Goal: Information Seeking & Learning: Find specific fact

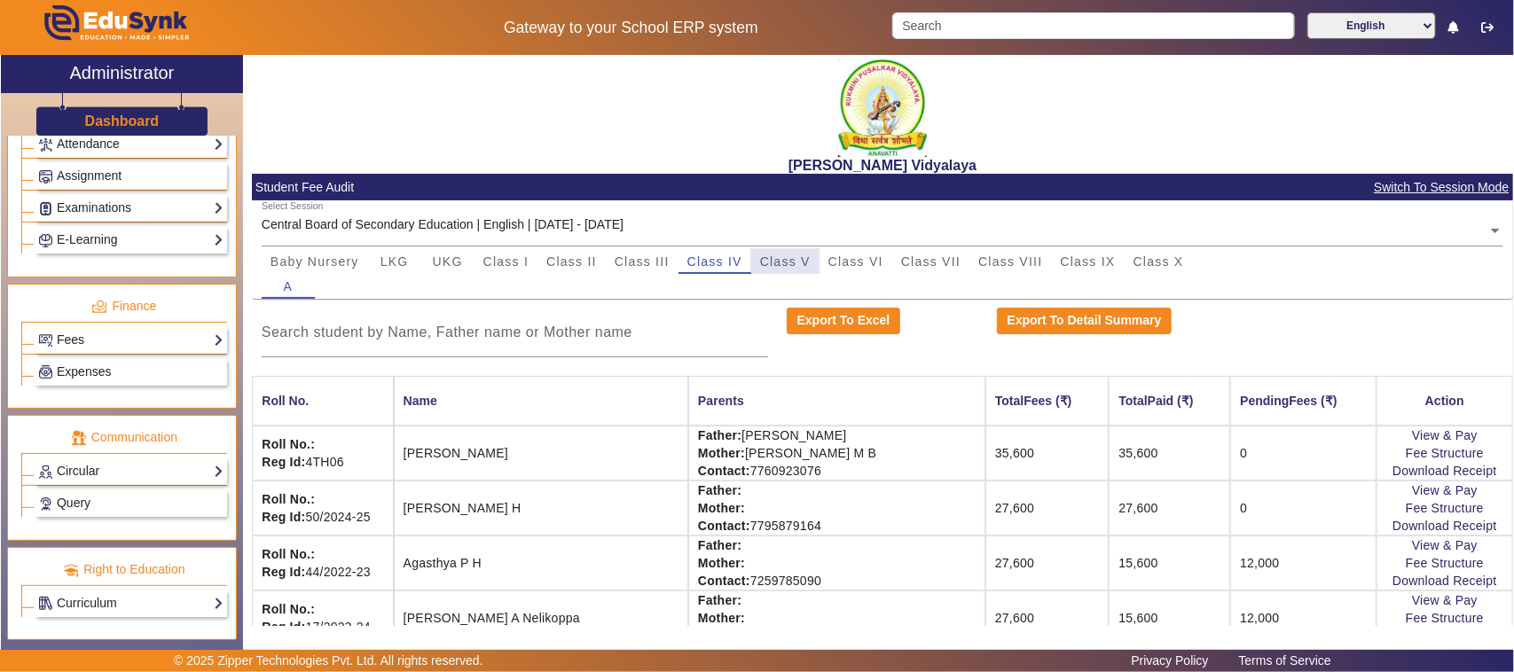
click at [794, 257] on span "Class V" at bounding box center [785, 262] width 51 height 12
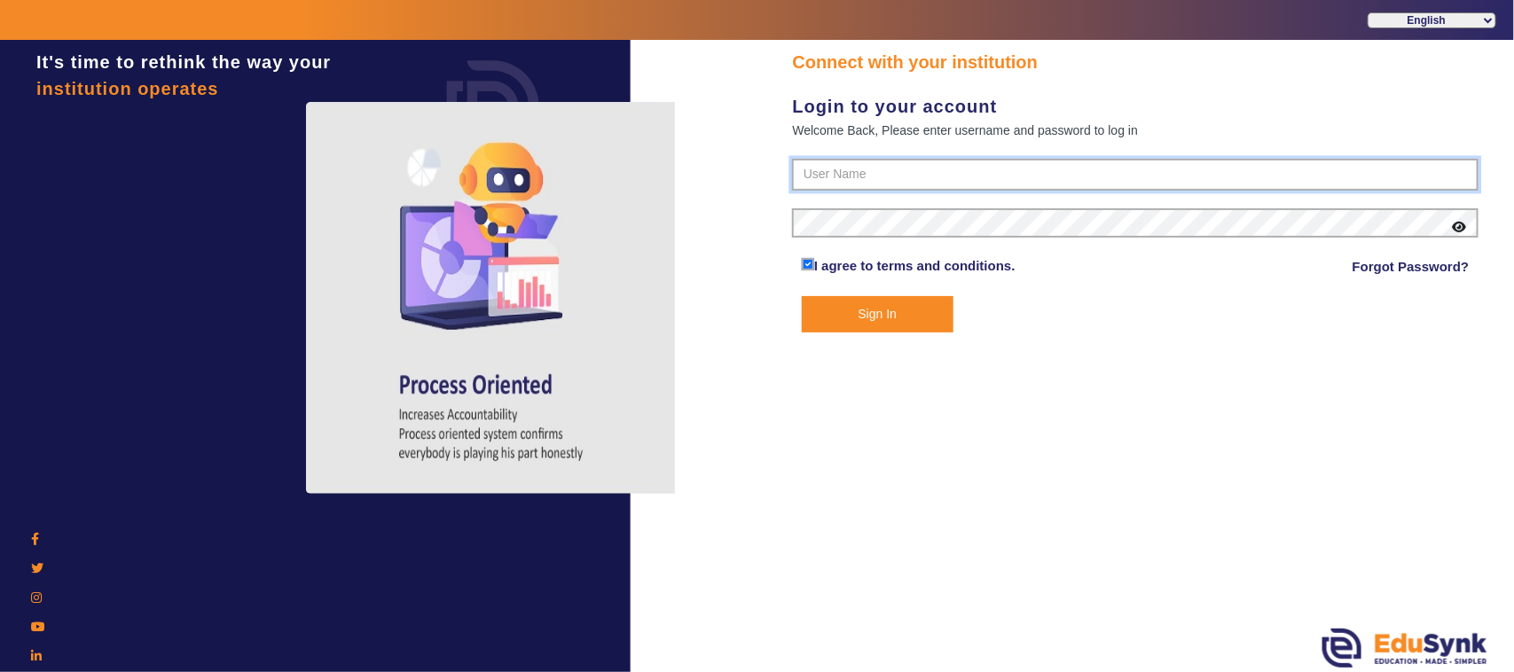
type input "1236547891"
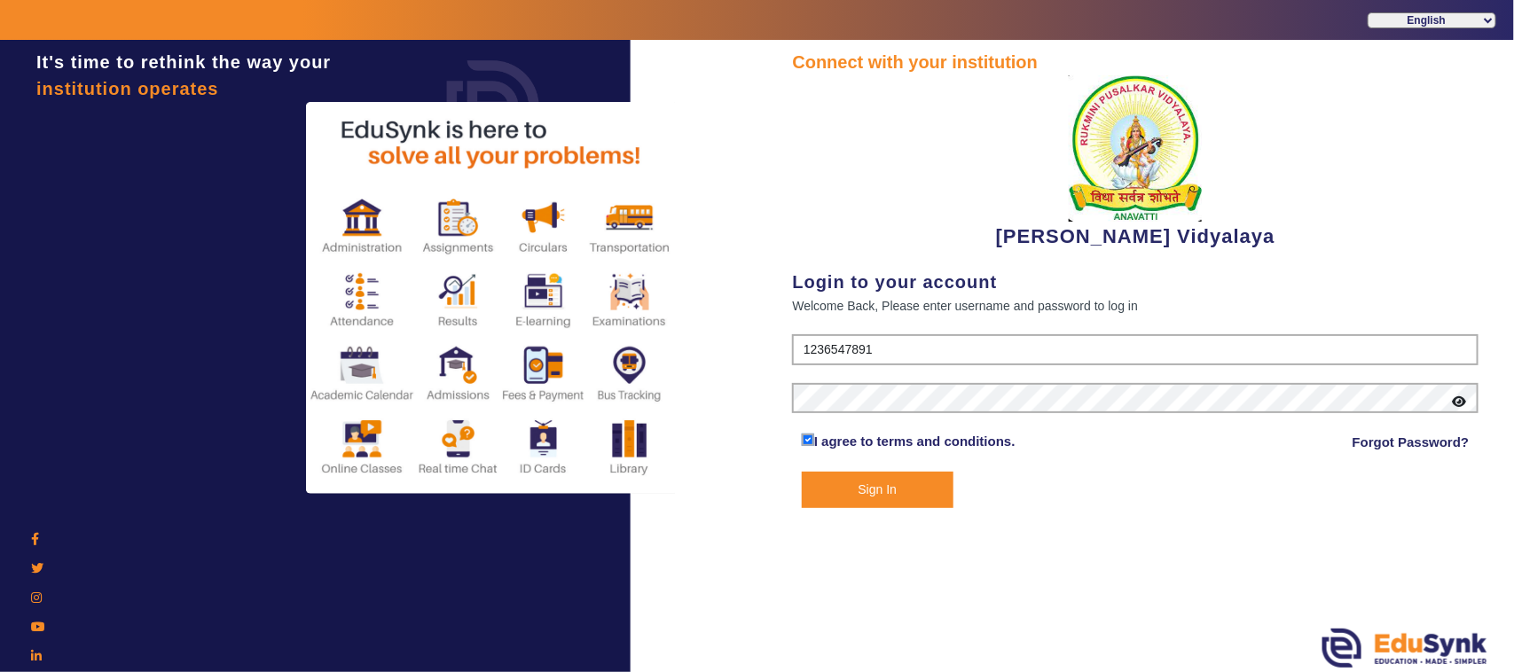
click at [830, 472] on button "Sign In" at bounding box center [878, 490] width 152 height 36
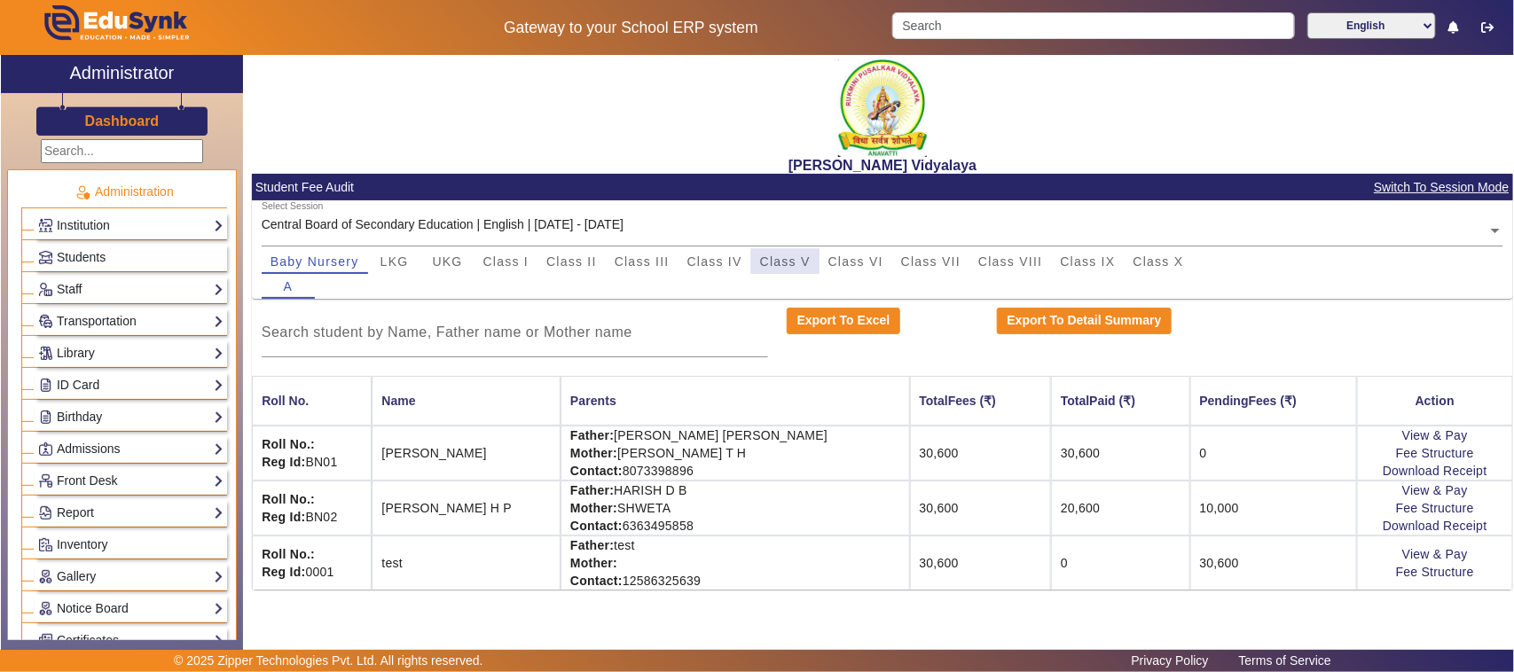
click at [775, 256] on span "Class V" at bounding box center [785, 262] width 51 height 12
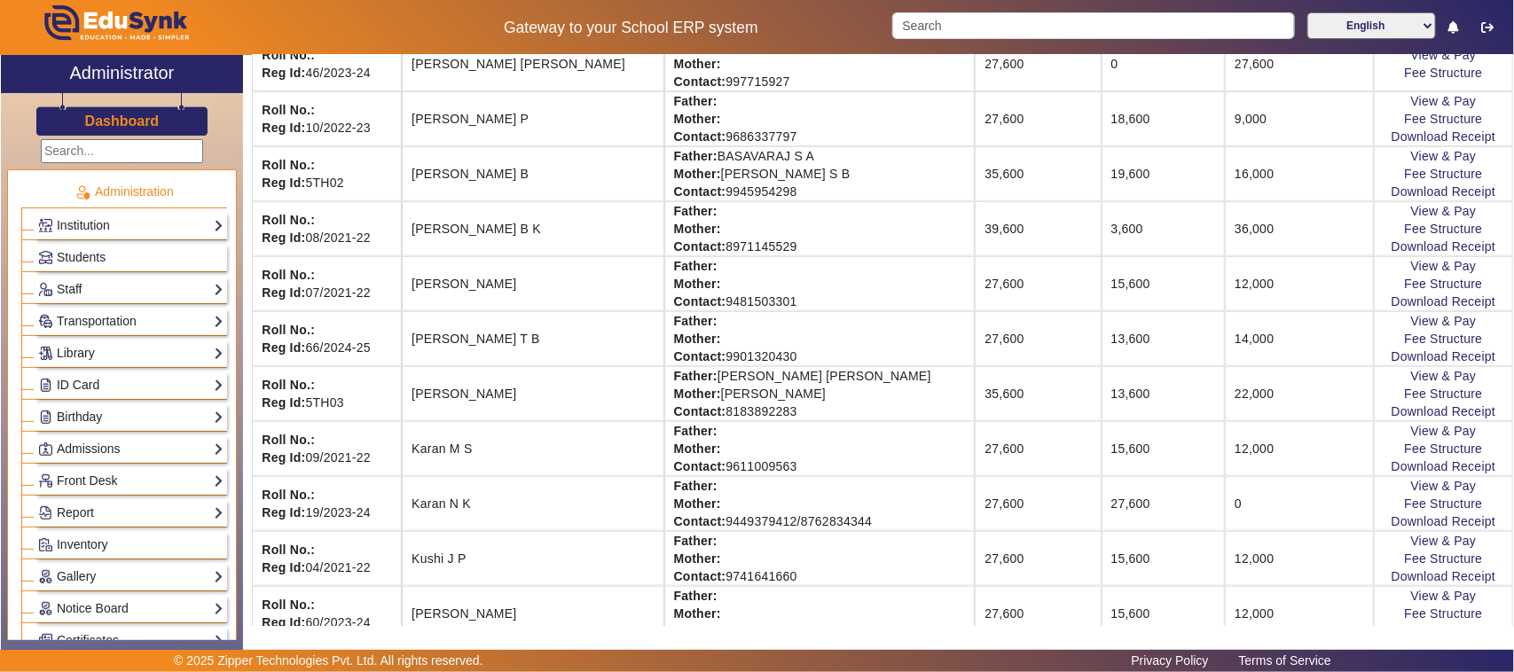
scroll to position [665, 0]
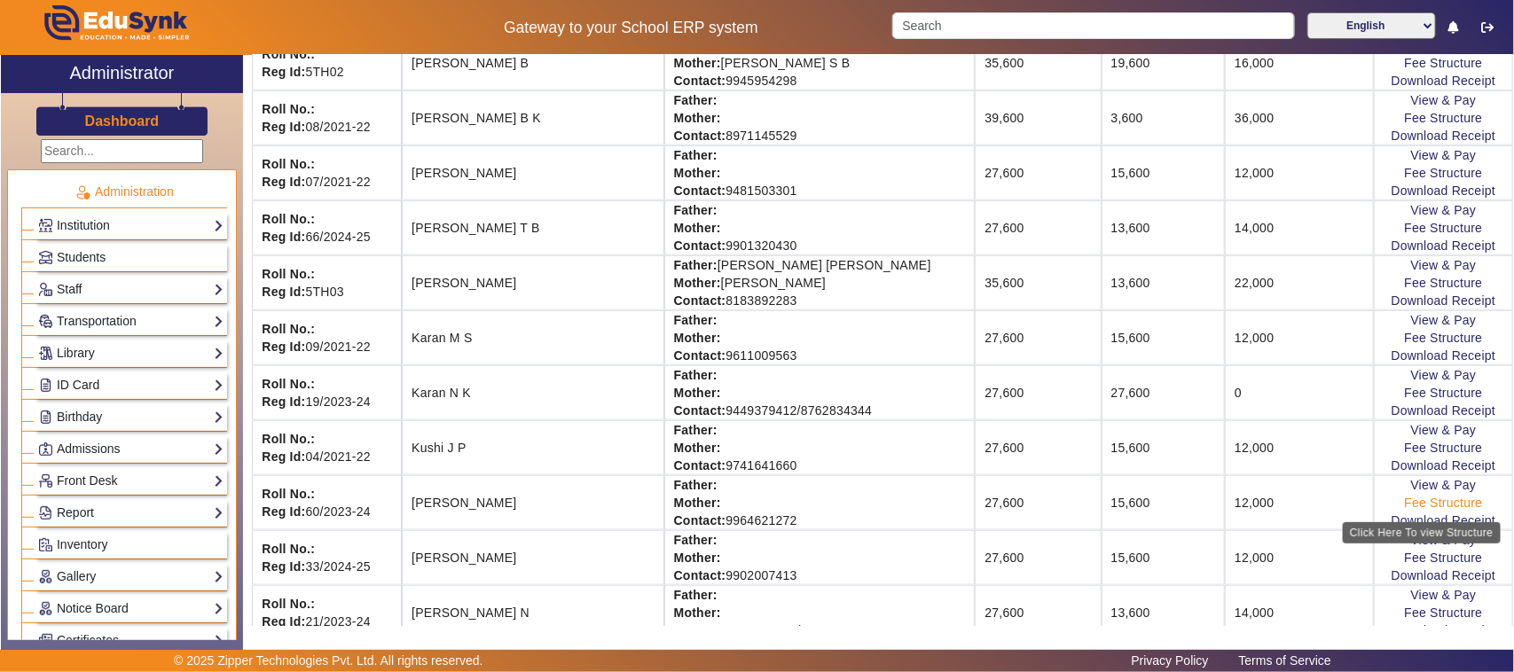
click at [1418, 508] on link "Fee Structure" at bounding box center [1443, 503] width 78 height 14
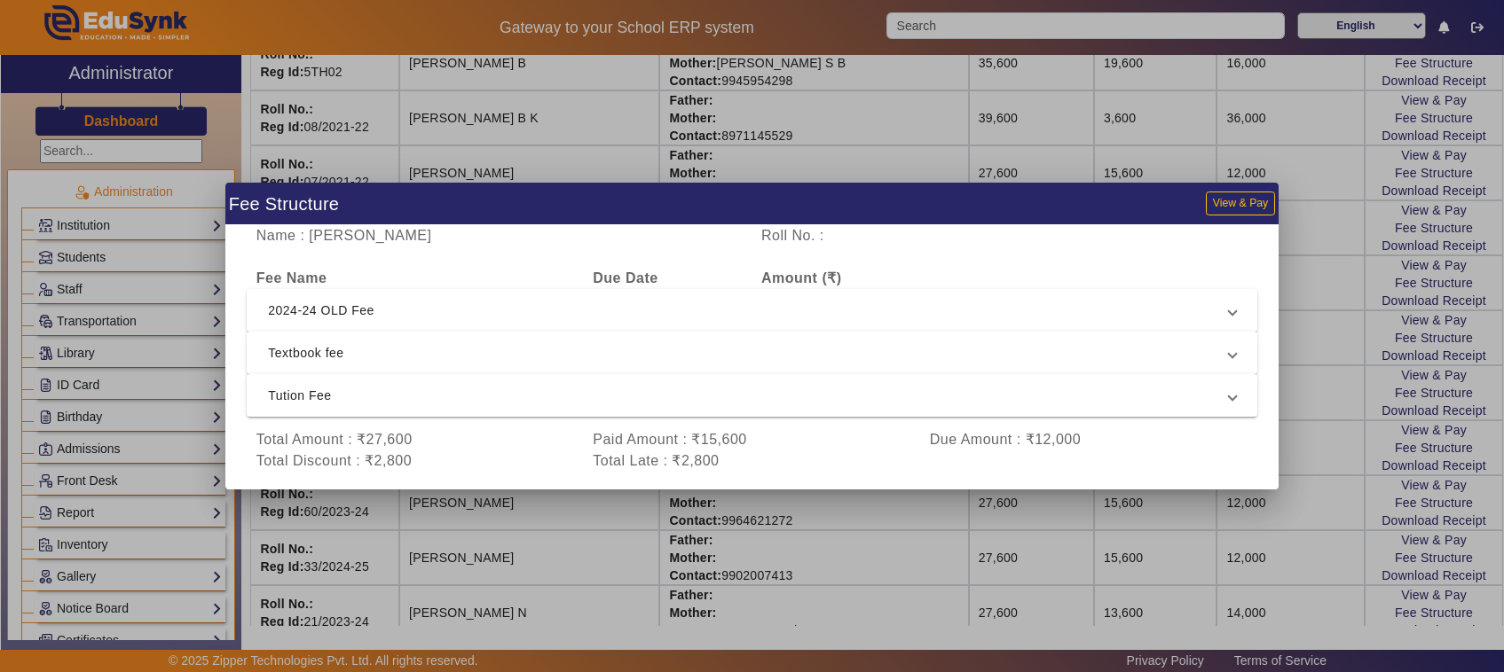
click at [365, 307] on span "2024-24 OLD Fee" at bounding box center [748, 310] width 961 height 21
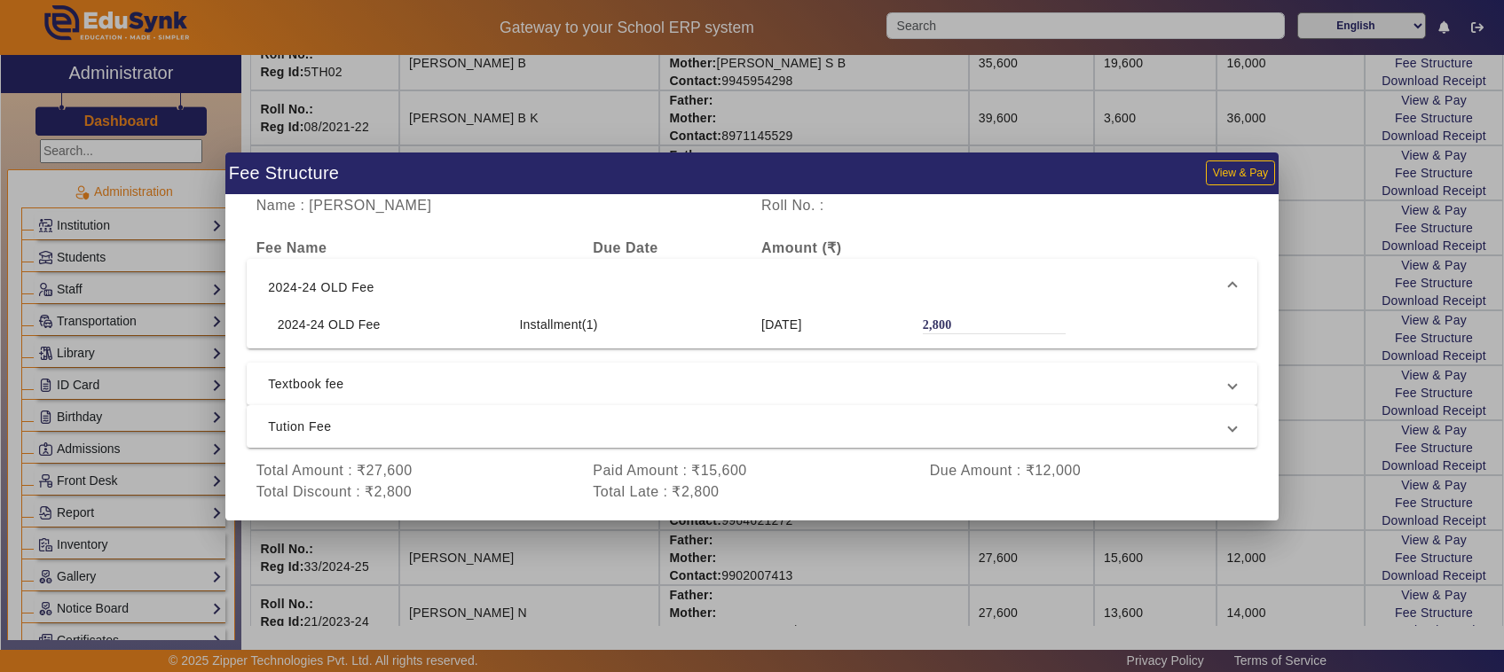
click at [1285, 459] on div at bounding box center [752, 336] width 1504 height 672
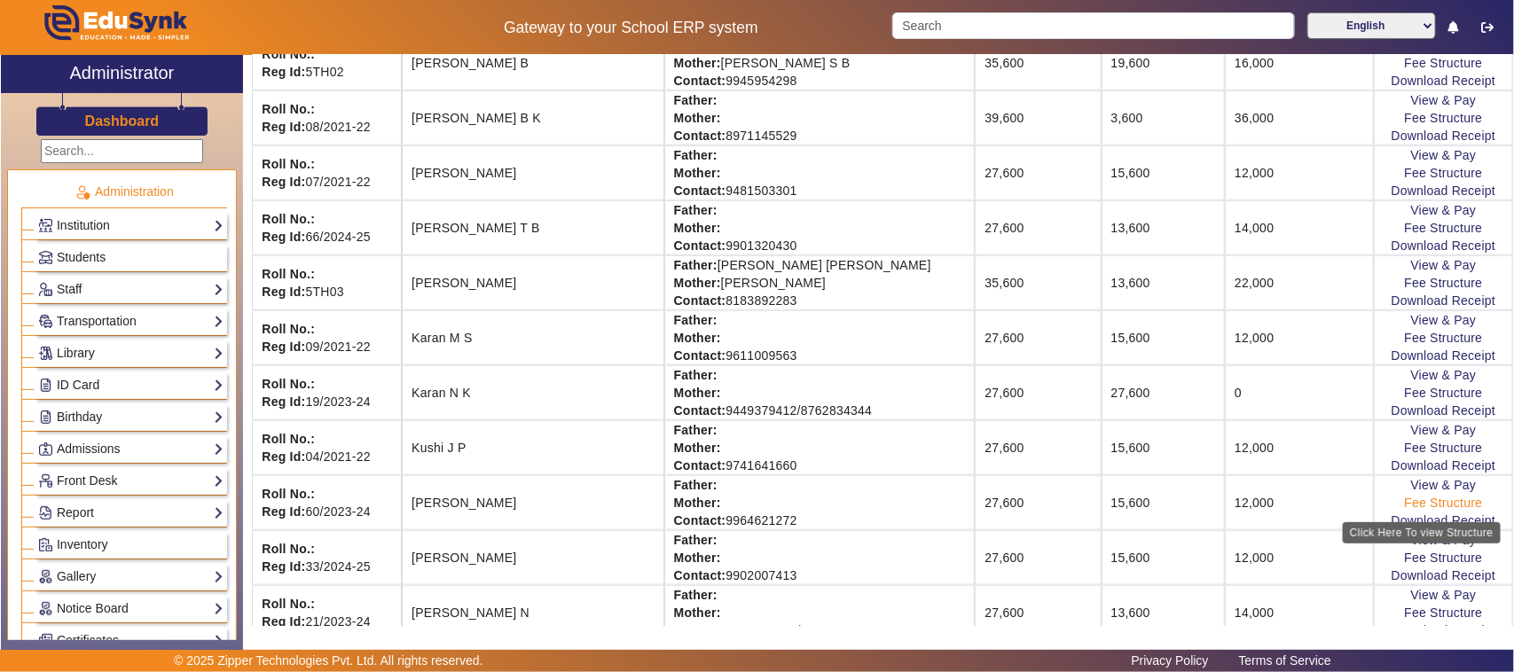
click at [1406, 510] on link "Fee Structure" at bounding box center [1443, 503] width 78 height 14
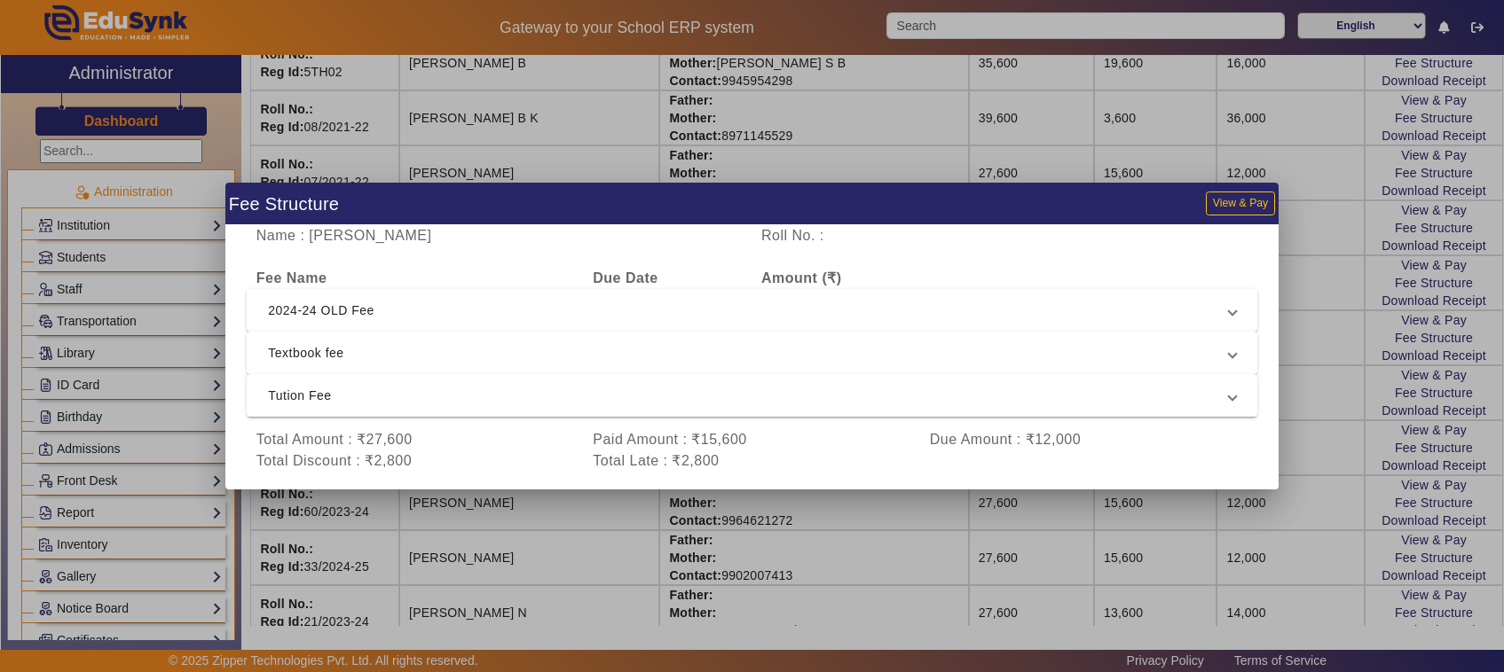
click at [1306, 542] on div at bounding box center [752, 336] width 1504 height 672
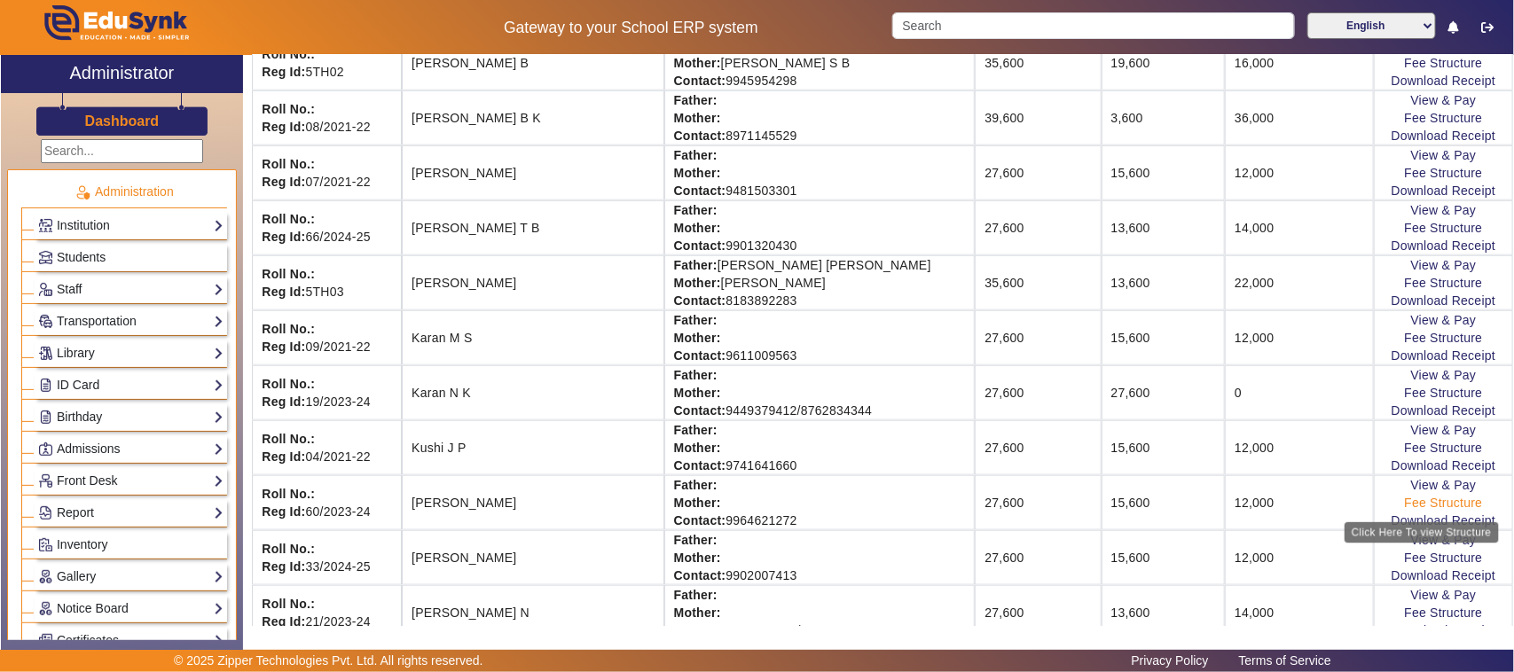
click at [1422, 510] on link "Fee Structure" at bounding box center [1443, 503] width 78 height 14
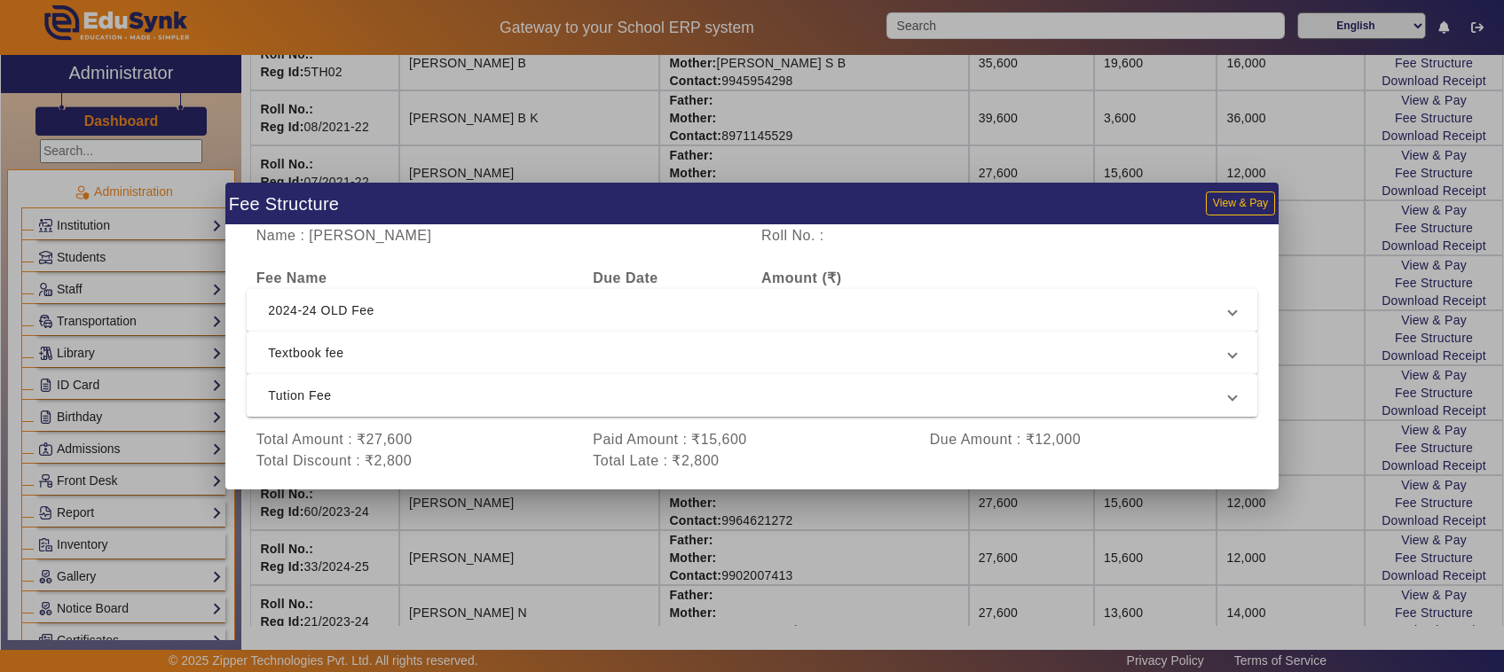
click at [1301, 530] on div at bounding box center [752, 336] width 1504 height 672
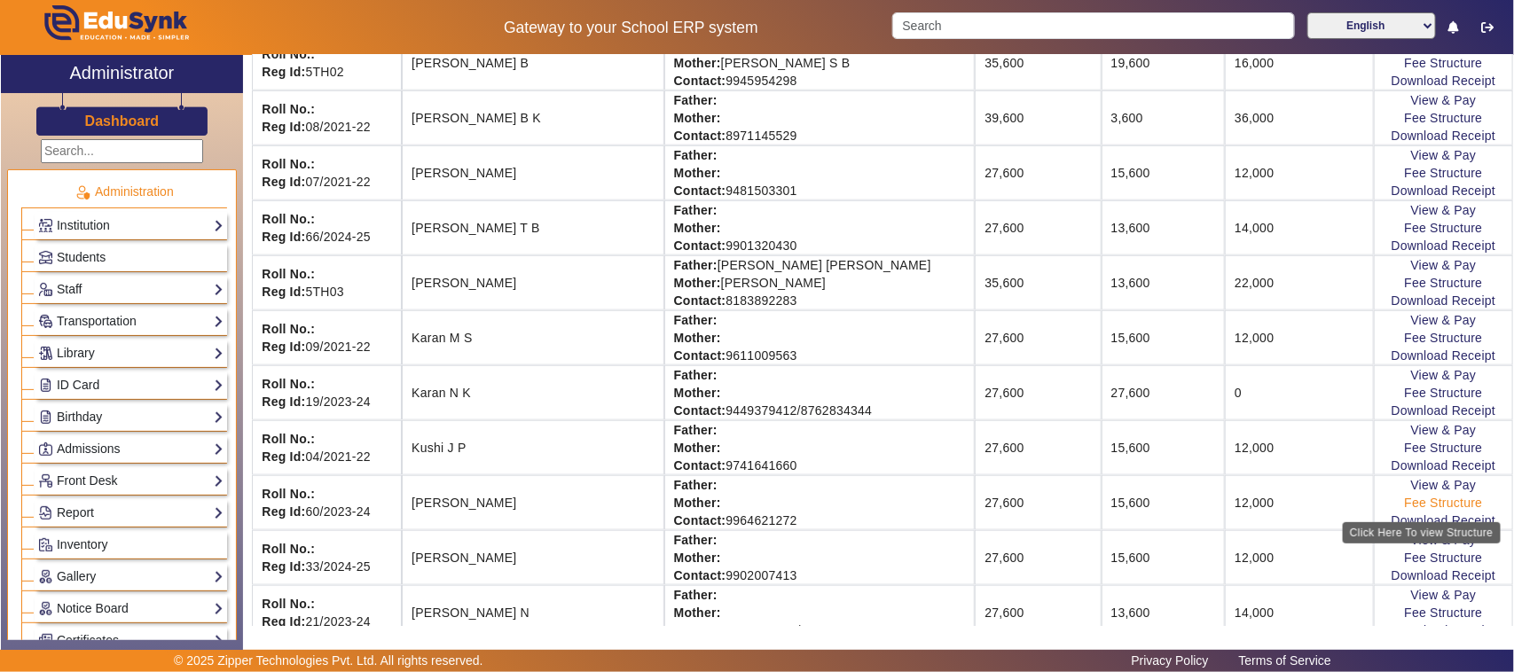
click at [1421, 508] on link "Fee Structure" at bounding box center [1443, 503] width 78 height 14
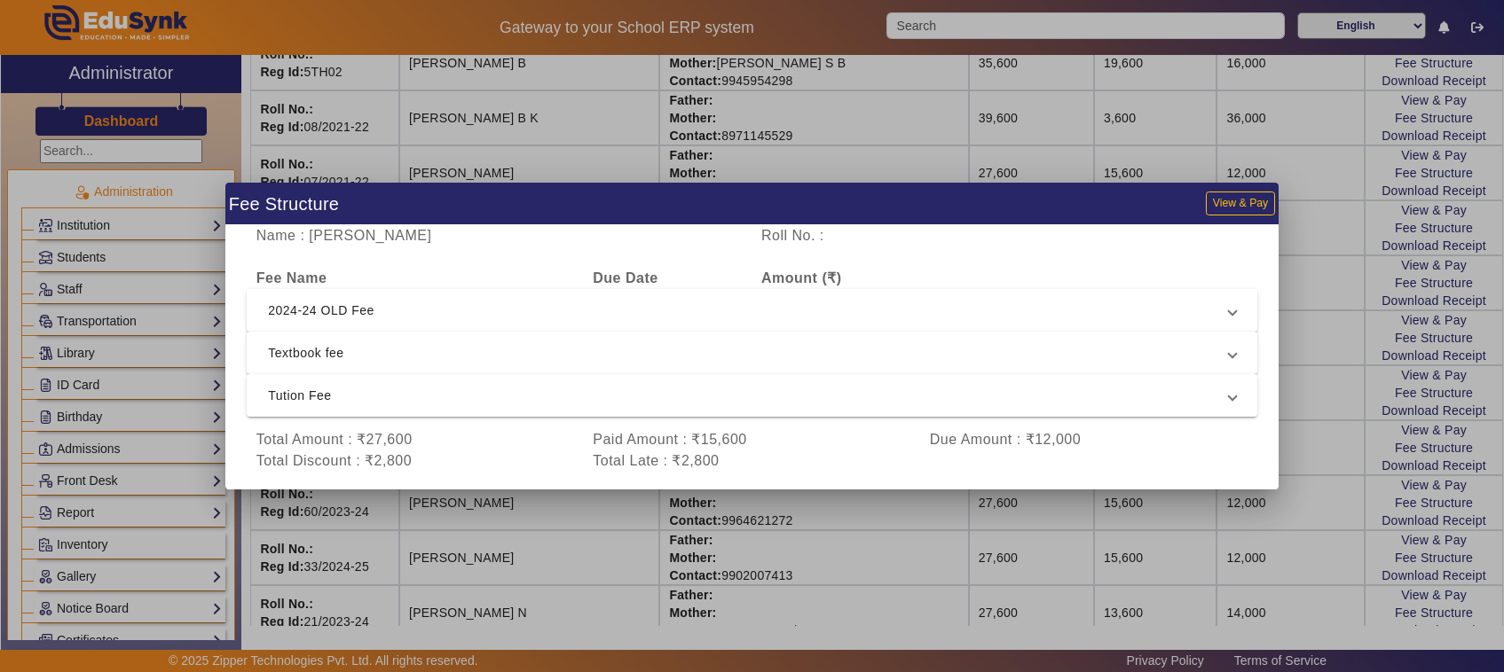
click at [280, 311] on span "2024-24 OLD Fee" at bounding box center [748, 310] width 961 height 21
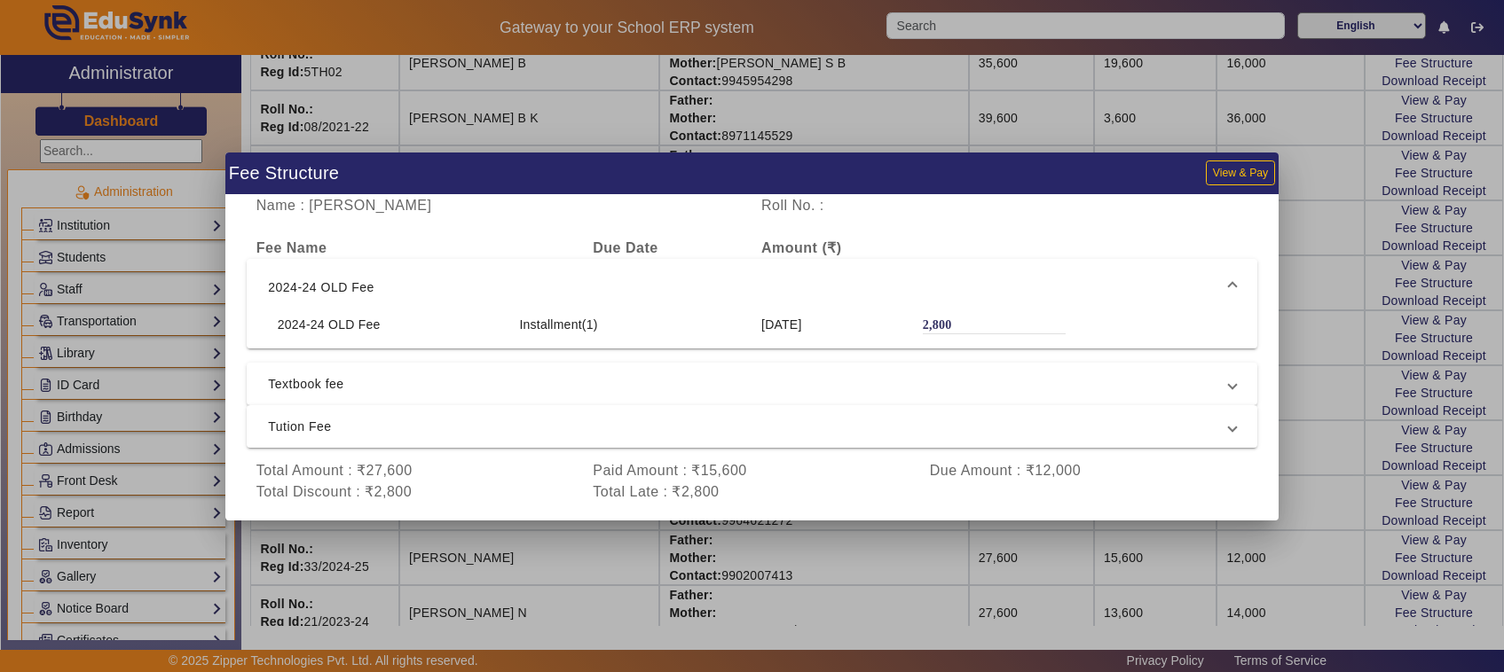
click at [788, 535] on div at bounding box center [752, 336] width 1504 height 672
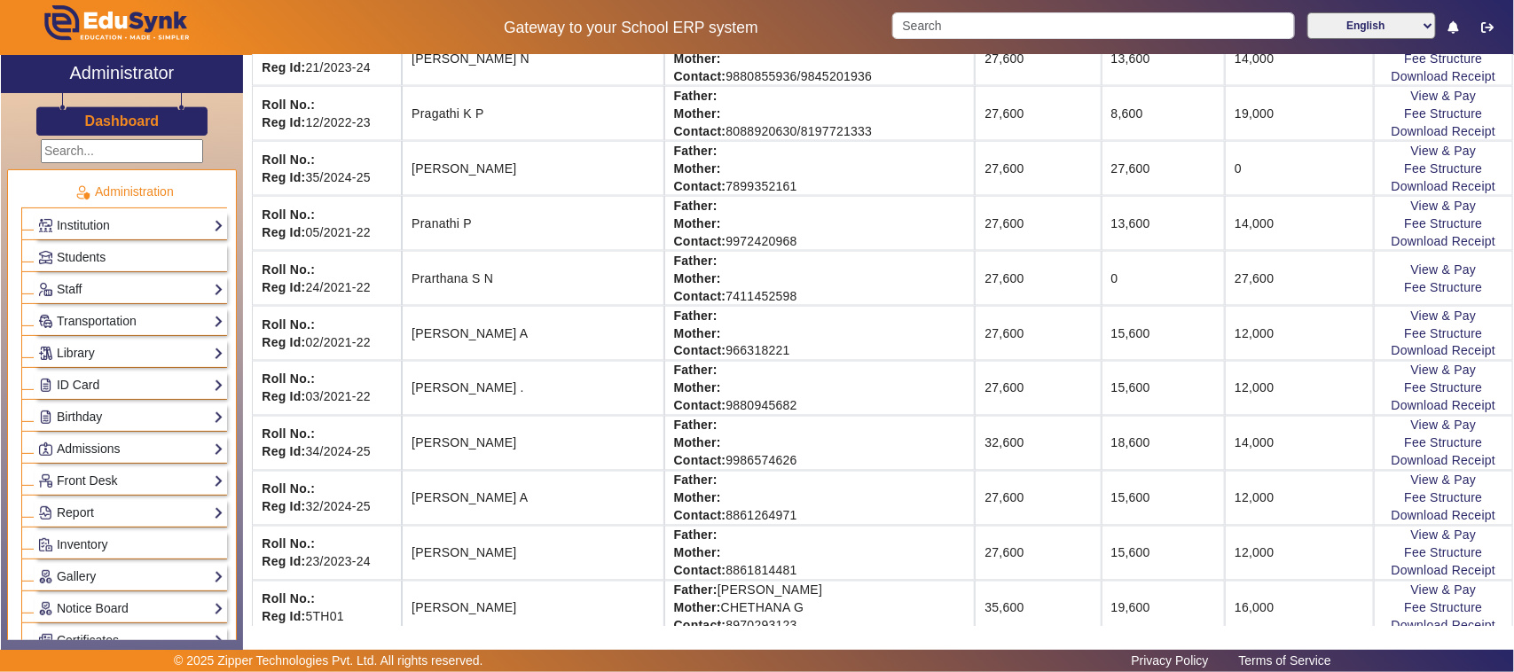
scroll to position [1580, 0]
